Goal: Transaction & Acquisition: Subscribe to service/newsletter

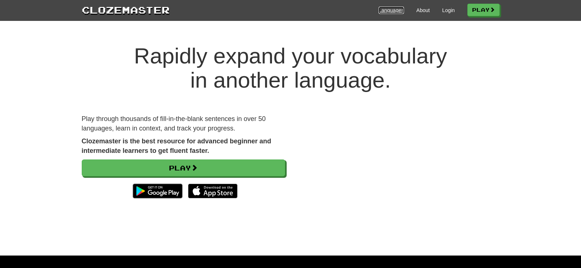
click at [384, 10] on link "Languages" at bounding box center [390, 10] width 25 height 7
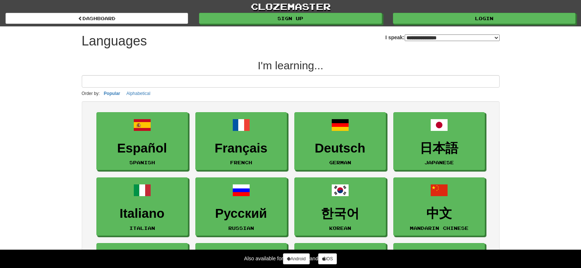
select select "*******"
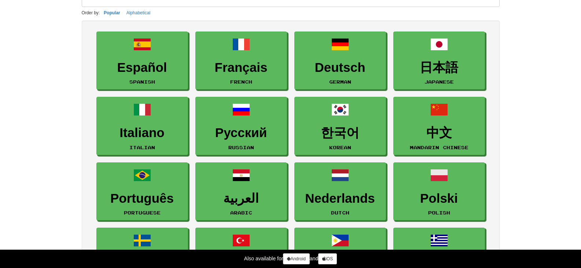
scroll to position [37, 0]
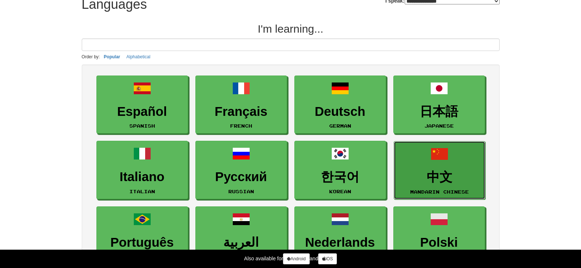
click at [439, 164] on link "中文 Mandarin Chinese" at bounding box center [439, 170] width 92 height 58
